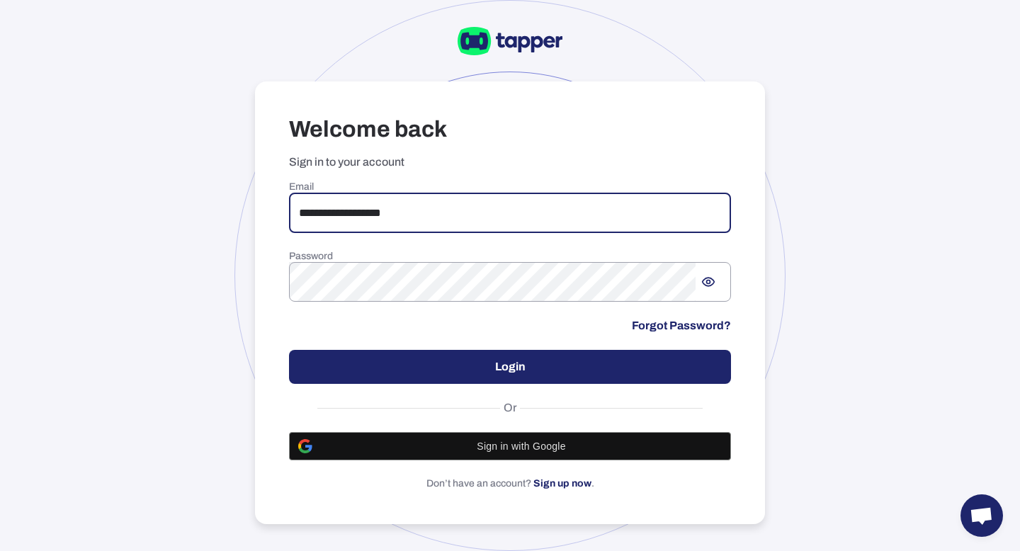
click at [389, 211] on input "**********" at bounding box center [510, 213] width 442 height 40
click at [302, 212] on input "**********" at bounding box center [510, 213] width 442 height 40
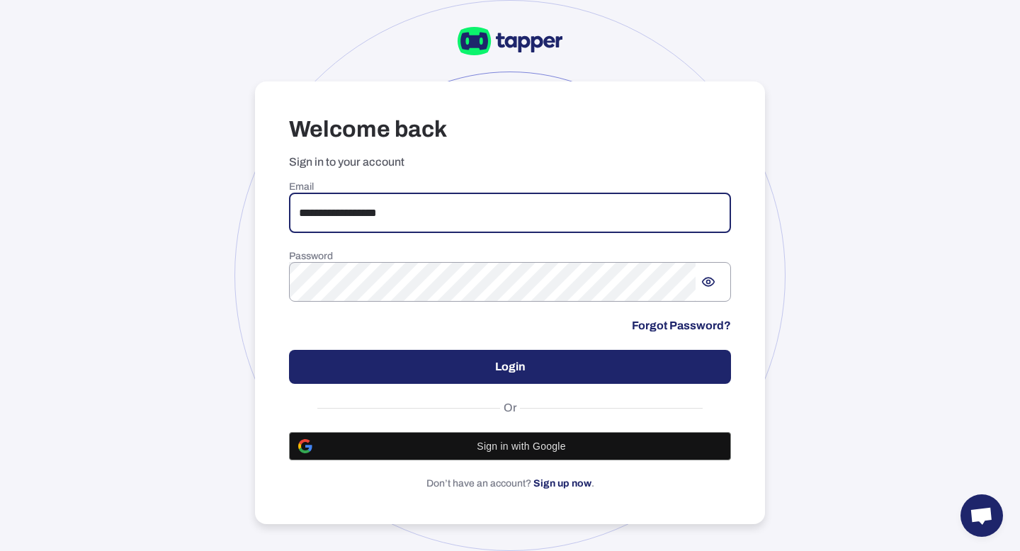
type input "**********"
